Goal: Transaction & Acquisition: Purchase product/service

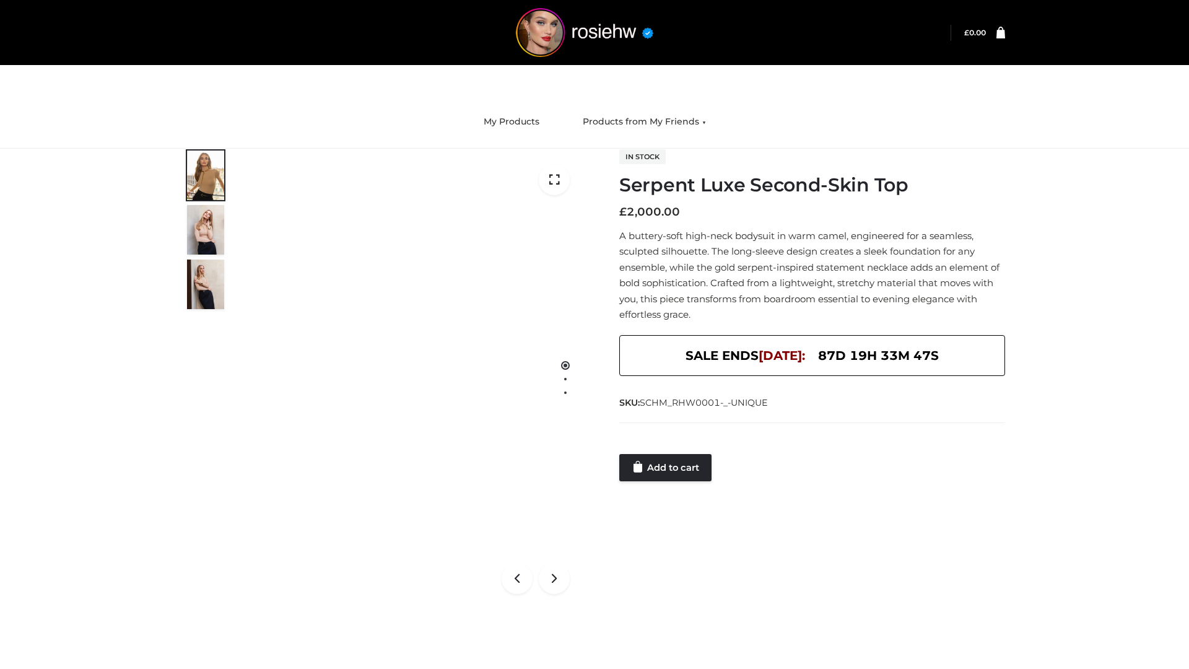
click at [666, 468] on link "Add to cart" at bounding box center [665, 467] width 92 height 27
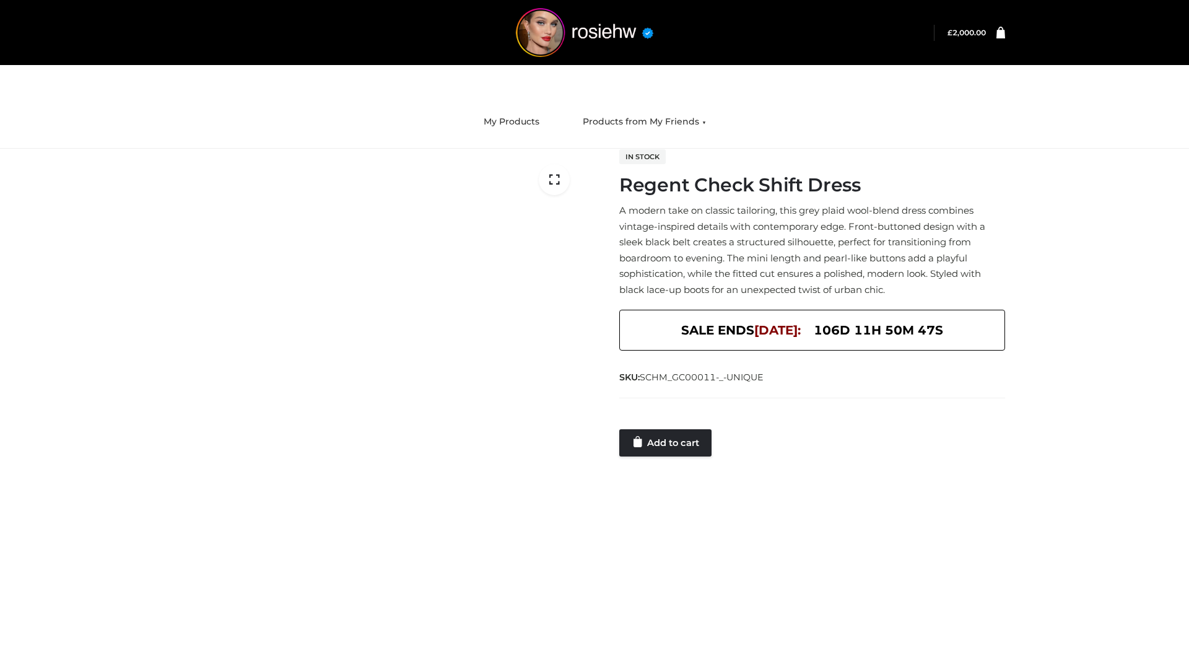
click at [666, 442] on link "Add to cart" at bounding box center [665, 442] width 92 height 27
